Goal: Task Accomplishment & Management: Manage account settings

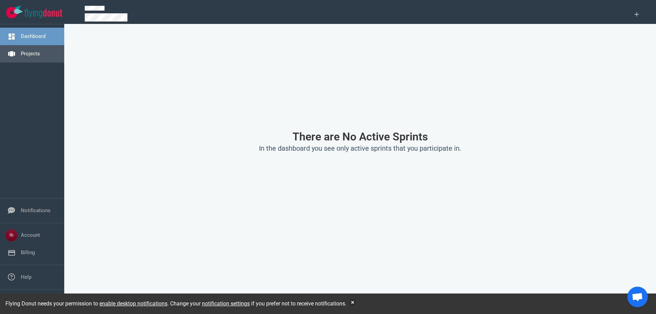
click at [21, 51] on link "Projects" at bounding box center [30, 54] width 19 height 6
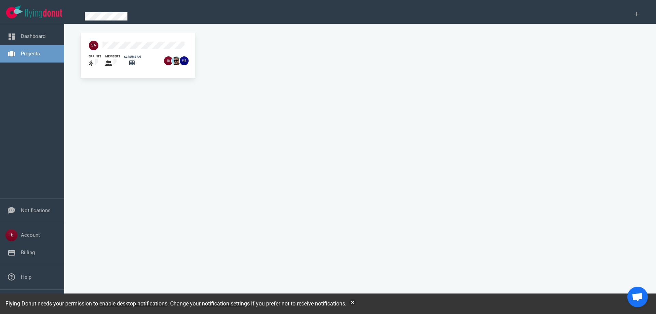
drag, startPoint x: 96, startPoint y: 52, endPoint x: 101, endPoint y: 51, distance: 5.3
click at [97, 52] on div "sprints" at bounding box center [93, 61] width 16 height 22
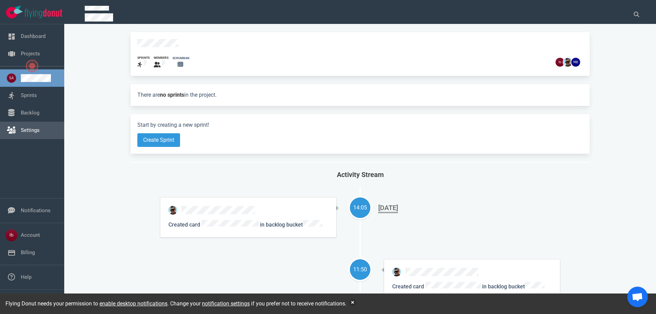
click at [33, 127] on link "Settings" at bounding box center [30, 130] width 19 height 6
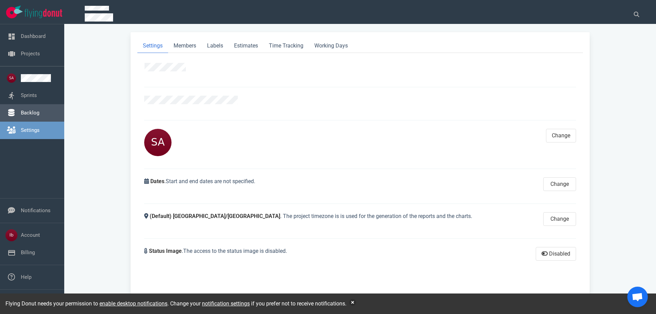
click at [35, 113] on link "Backlog" at bounding box center [30, 113] width 18 height 6
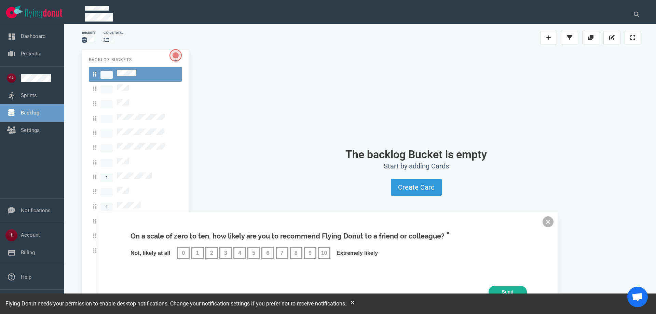
click at [544, 221] on button at bounding box center [547, 221] width 11 height 11
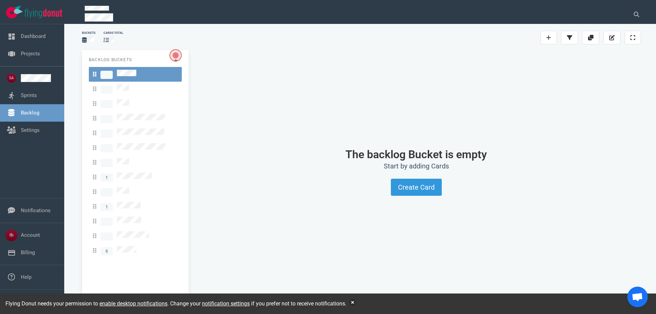
click at [137, 236] on div "On a scale of zero to ten, how likely are you to recommend Flying Donut to a fr…" at bounding box center [327, 261] width 459 height 98
click at [132, 237] on div "On a scale of zero to ten, how likely are you to recommend Flying Donut to a fr…" at bounding box center [327, 261] width 459 height 98
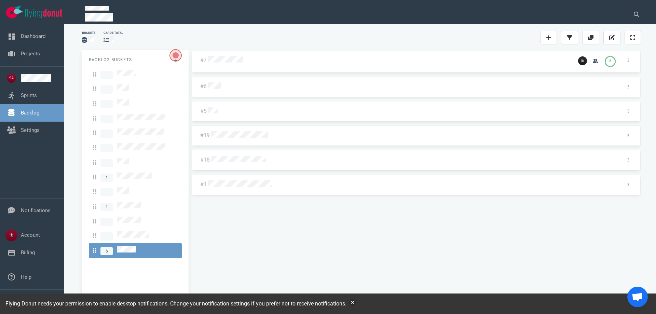
click at [235, 139] on div at bounding box center [414, 134] width 408 height 14
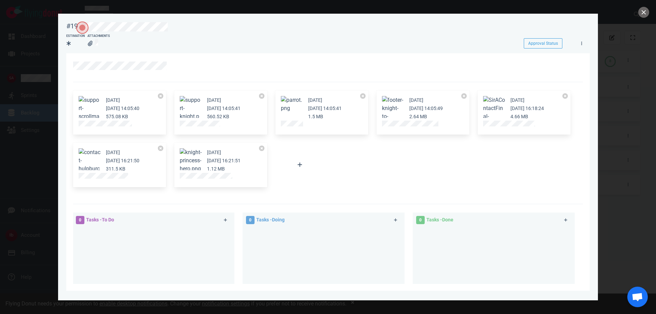
click at [326, 161] on div at bounding box center [299, 165] width 57 height 53
drag, startPoint x: 635, startPoint y: 95, endPoint x: 635, endPoint y: 86, distance: 8.9
click at [636, 95] on div at bounding box center [328, 157] width 656 height 314
click at [496, 100] on button "Zoom image" at bounding box center [494, 112] width 22 height 33
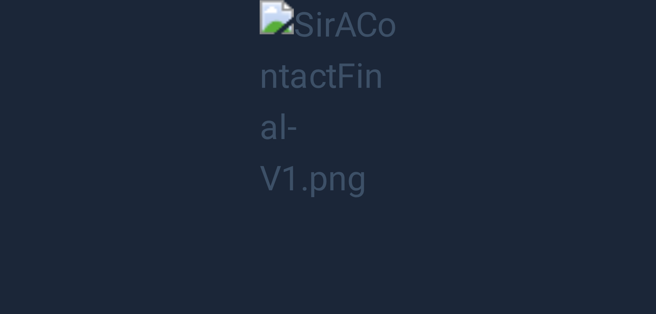
click at [516, 46] on button "Unzoom image" at bounding box center [328, 157] width 656 height 314
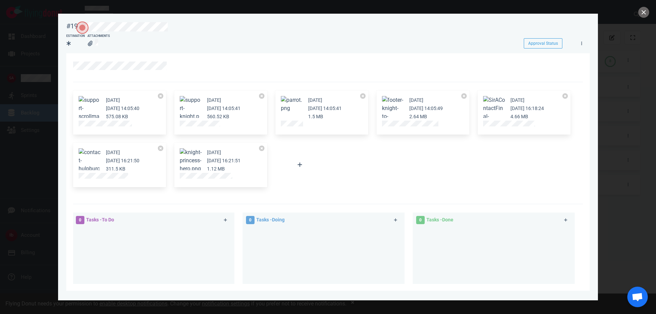
click at [495, 105] on button "Zoom image" at bounding box center [494, 112] width 22 height 33
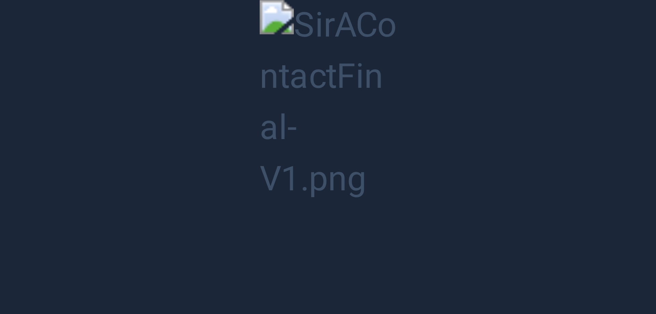
click at [358, 17] on button "Unzoom image" at bounding box center [328, 157] width 656 height 314
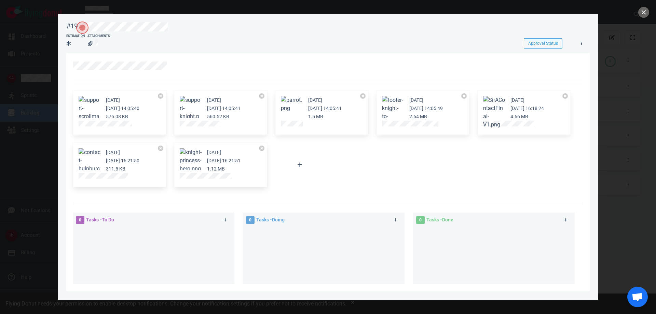
click at [358, 17] on button "Unzoom image" at bounding box center [328, 157] width 656 height 314
click at [493, 105] on button "Zoom image" at bounding box center [494, 112] width 22 height 33
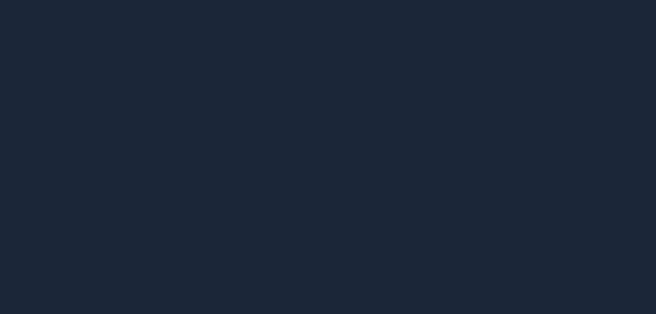
click at [357, 14] on button "Unzoom image" at bounding box center [328, 157] width 656 height 314
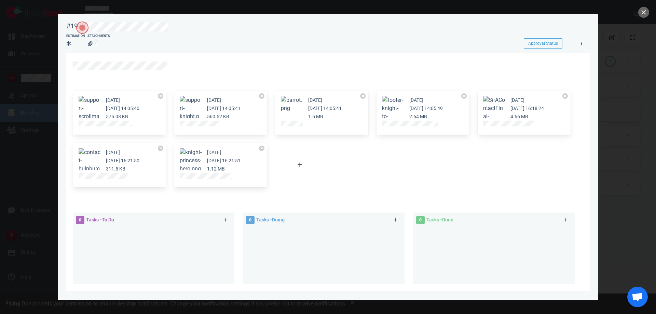
click at [580, 56] on section "[DATE] [DATE] 14:05:40 575.08 KB [DATE] [DATE] 14:05:41 560.52 KB [DATE] [DATE]…" at bounding box center [327, 217] width 523 height 329
click at [644, 13] on button "close" at bounding box center [643, 12] width 11 height 11
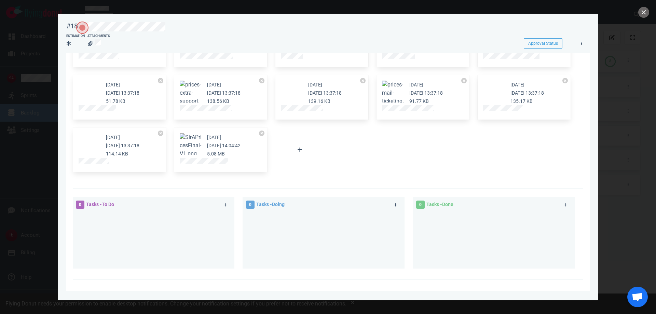
scroll to position [68, 0]
click at [187, 137] on button "Zoom image" at bounding box center [191, 145] width 22 height 25
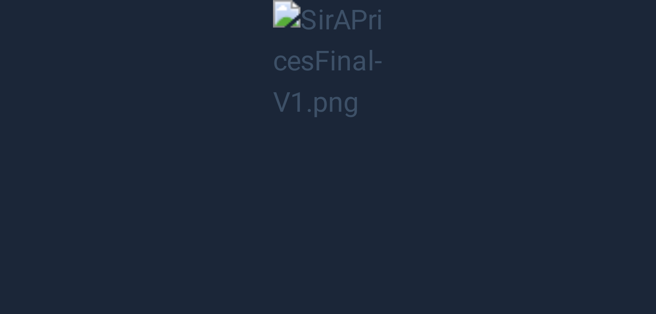
click at [425, 144] on button "Unzoom image" at bounding box center [328, 157] width 656 height 314
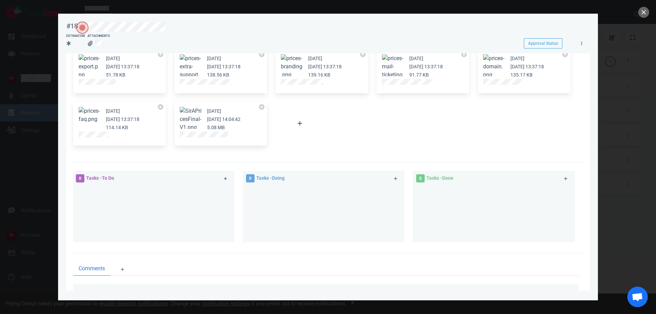
scroll to position [137, 0]
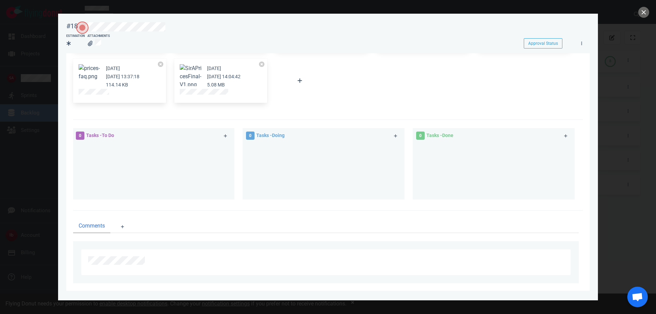
click at [469, 149] on div at bounding box center [494, 168] width 154 height 51
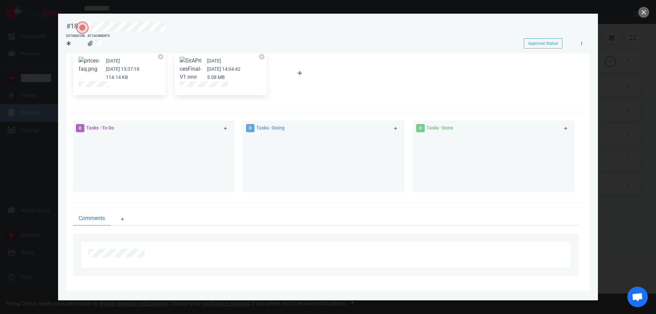
click at [135, 154] on div at bounding box center [154, 160] width 154 height 51
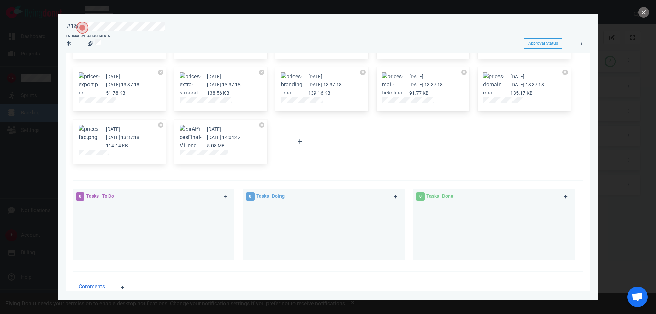
click at [135, 212] on div at bounding box center [154, 229] width 154 height 51
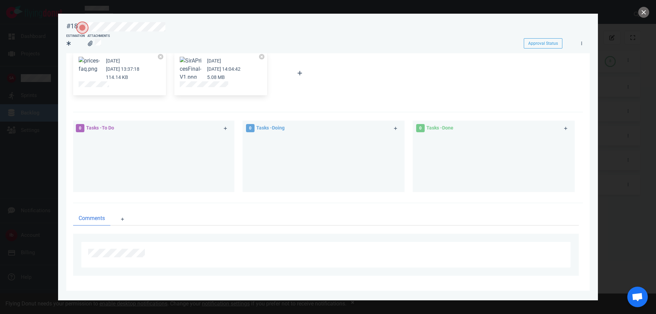
click at [20, 144] on div at bounding box center [328, 157] width 656 height 314
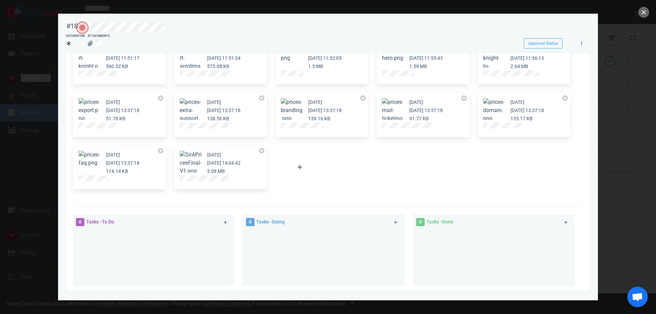
scroll to position [0, 0]
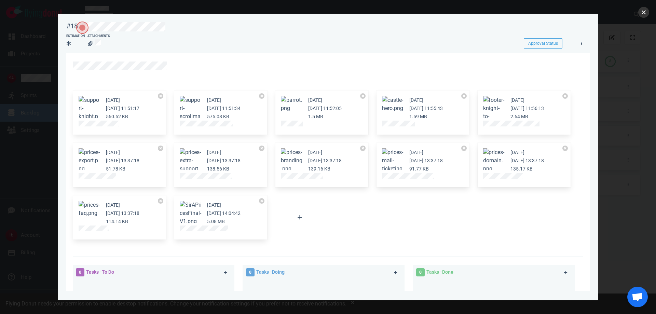
click at [645, 13] on button "close" at bounding box center [643, 12] width 11 height 11
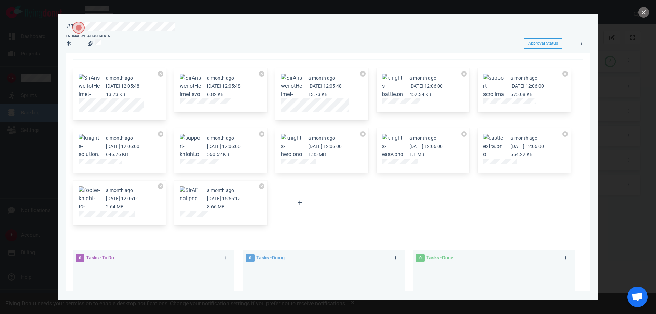
scroll to position [34, 0]
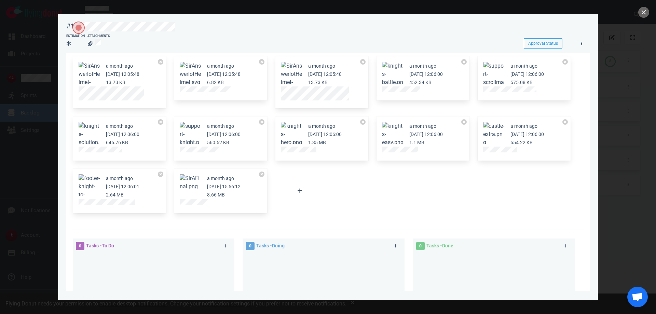
click at [187, 184] on button "Zoom image" at bounding box center [191, 182] width 22 height 16
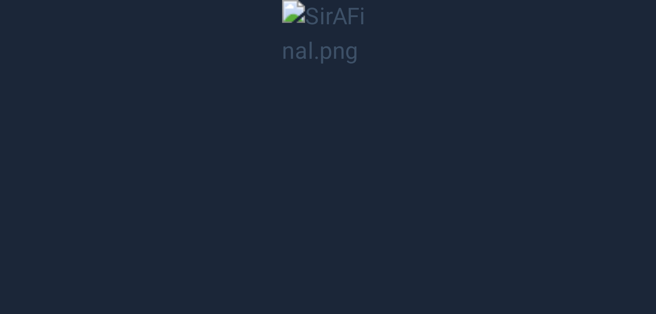
click at [454, 174] on button "Unzoom image" at bounding box center [328, 157] width 656 height 314
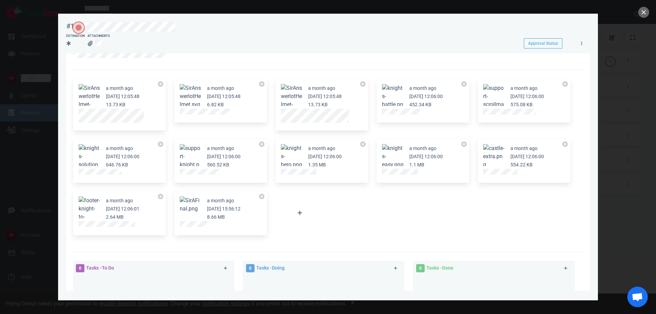
scroll to position [0, 0]
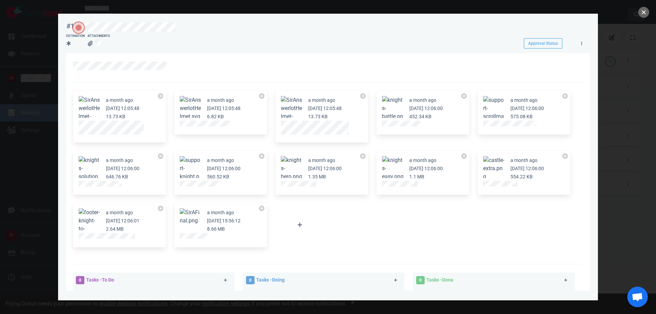
click at [640, 12] on button "close" at bounding box center [643, 12] width 11 height 11
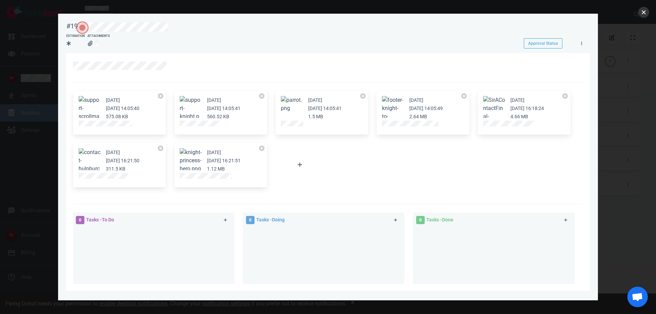
click at [646, 7] on button "close" at bounding box center [643, 12] width 11 height 11
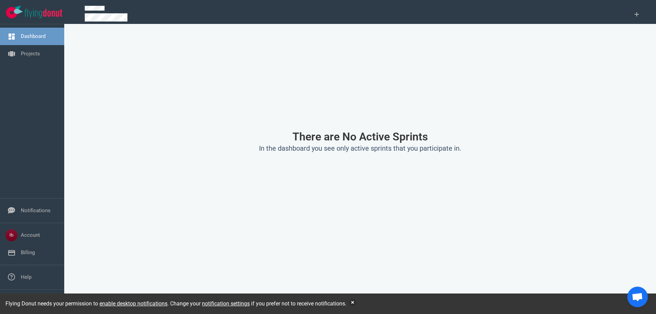
click at [177, 144] on h2 "In the dashboard you see only active sprints that you participate in." at bounding box center [359, 148] width 459 height 9
click at [28, 57] on link "Projects" at bounding box center [30, 54] width 19 height 6
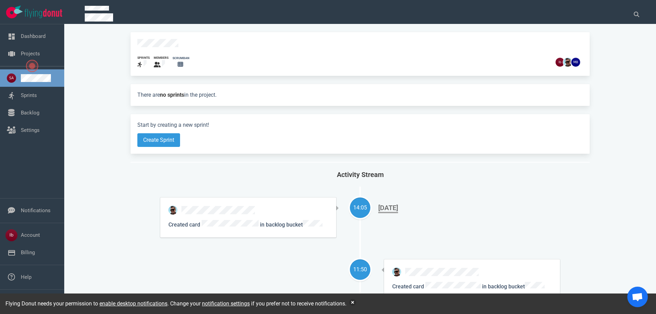
click at [30, 139] on nav "Sprints Backlog Settings" at bounding box center [32, 104] width 64 height 77
click at [32, 110] on link "Backlog" at bounding box center [30, 113] width 18 height 6
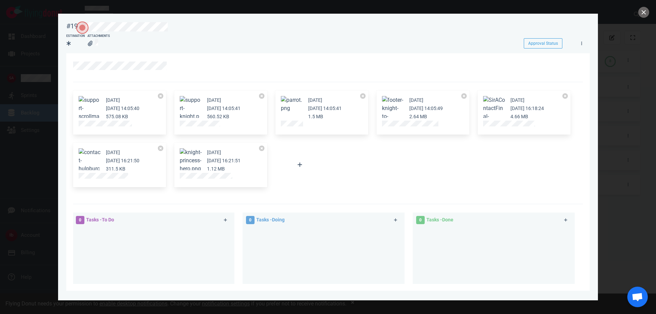
click at [364, 158] on div "[DATE] [DATE] 14:05:40 575.08 KB [DATE] [DATE] 14:05:41 560.52 KB [DATE] [DATE]…" at bounding box center [326, 138] width 514 height 105
click at [641, 57] on div at bounding box center [328, 157] width 656 height 314
click at [643, 13] on button "close" at bounding box center [643, 12] width 11 height 11
